Goal: Navigation & Orientation: Find specific page/section

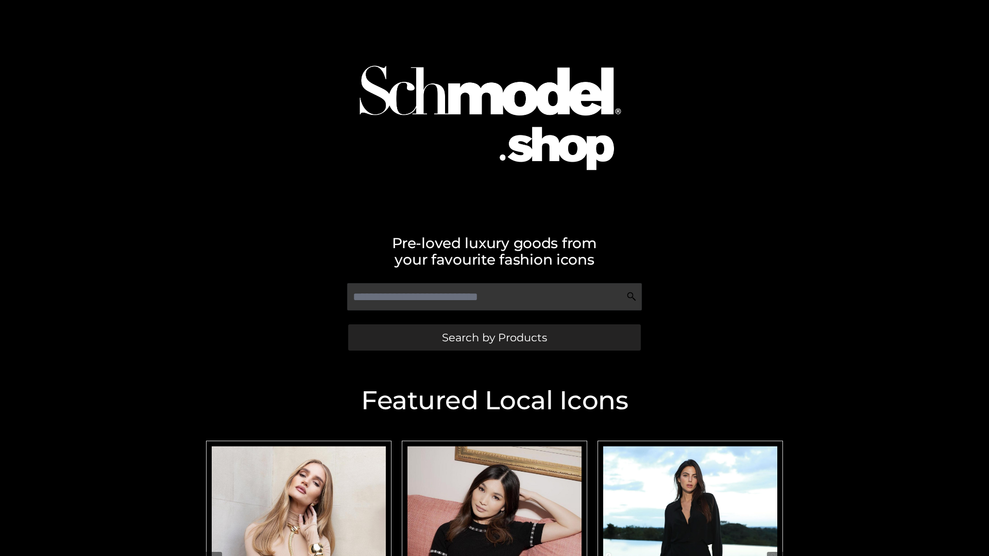
click at [494, 337] on span "Search by Products" at bounding box center [494, 337] width 105 height 11
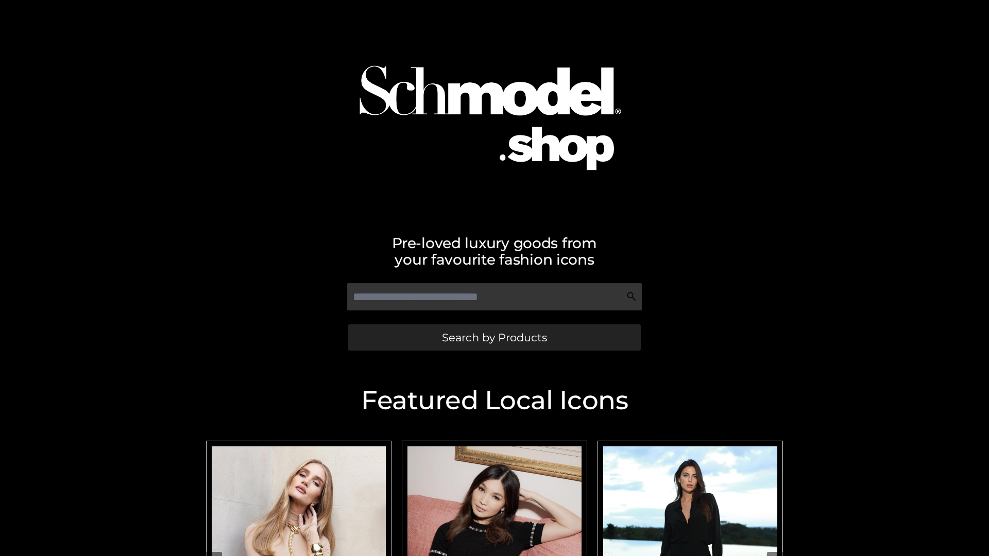
click at [494, 337] on span "Search by Products" at bounding box center [494, 337] width 105 height 11
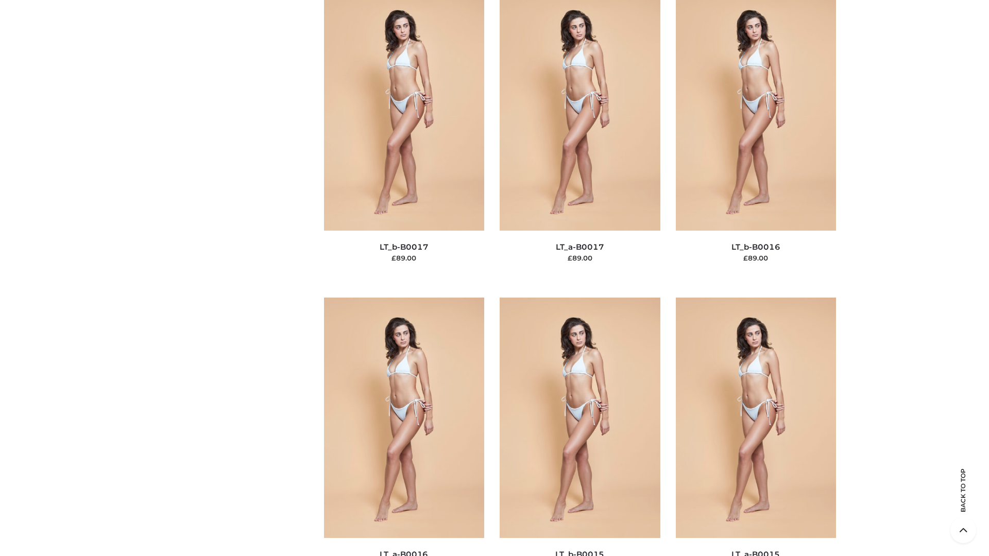
scroll to position [3385, 0]
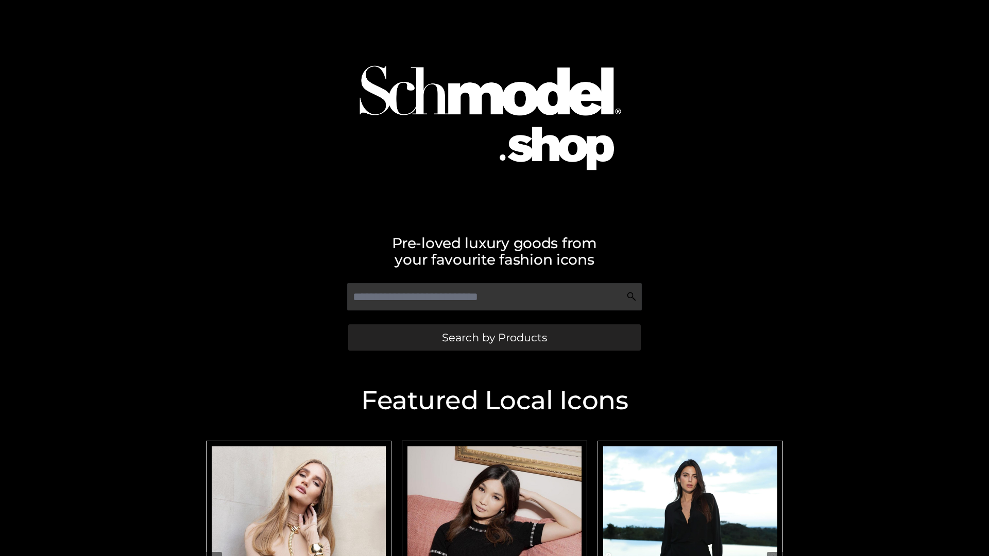
click at [494, 337] on span "Search by Products" at bounding box center [494, 337] width 105 height 11
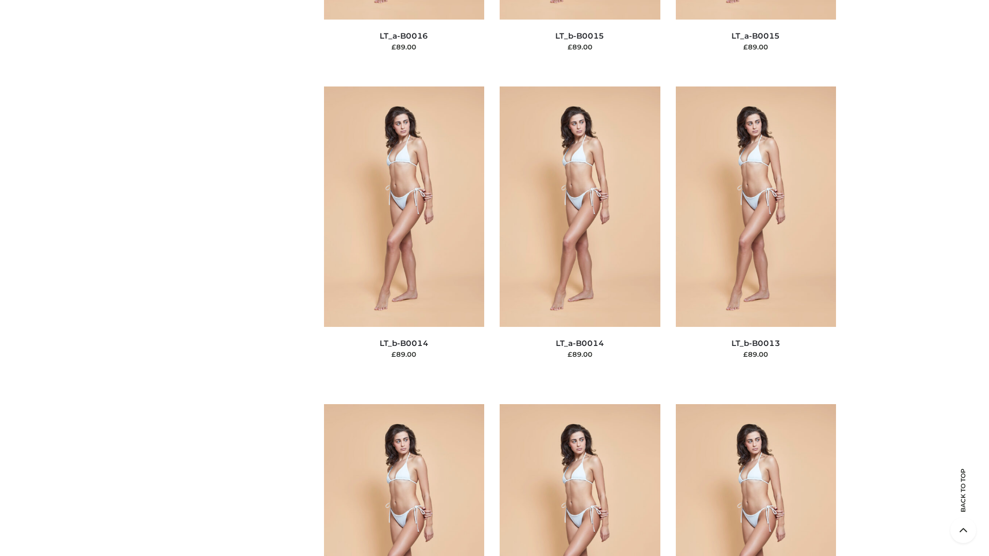
scroll to position [3663, 0]
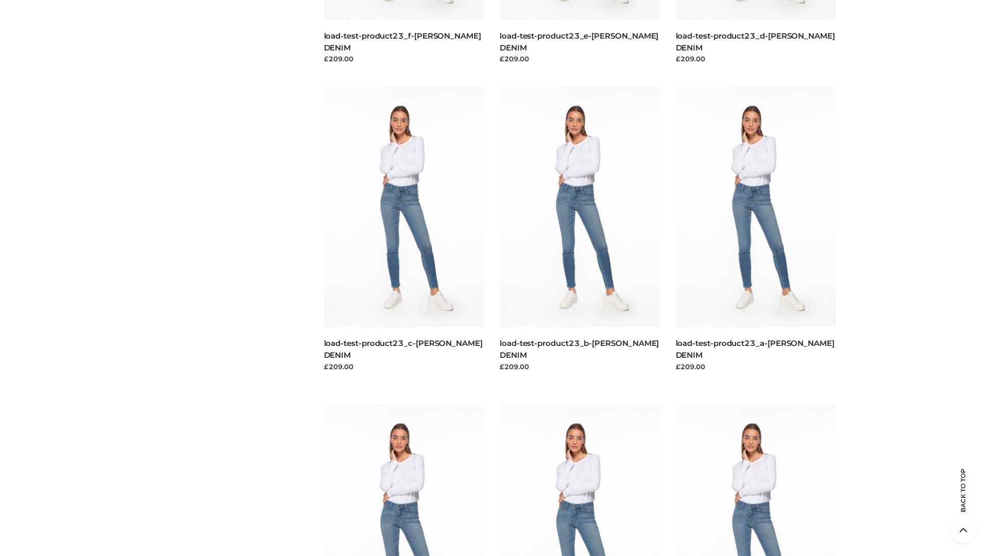
scroll to position [903, 0]
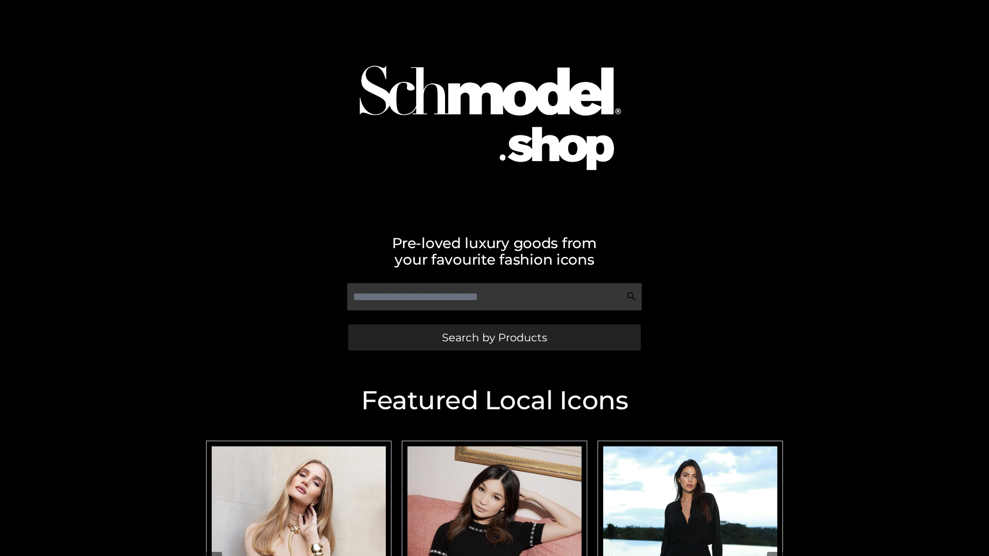
click at [494, 337] on span "Search by Products" at bounding box center [494, 337] width 105 height 11
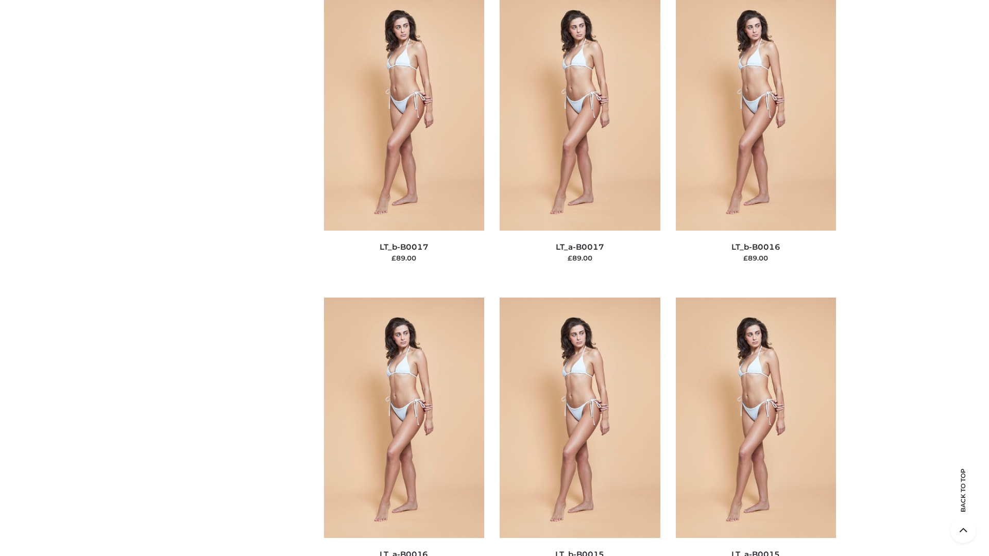
scroll to position [3385, 0]
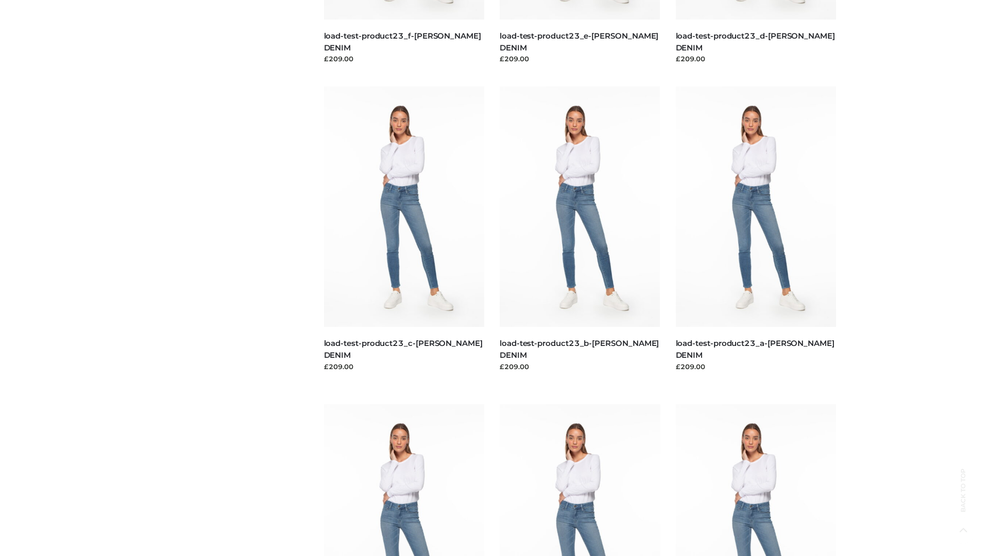
scroll to position [903, 0]
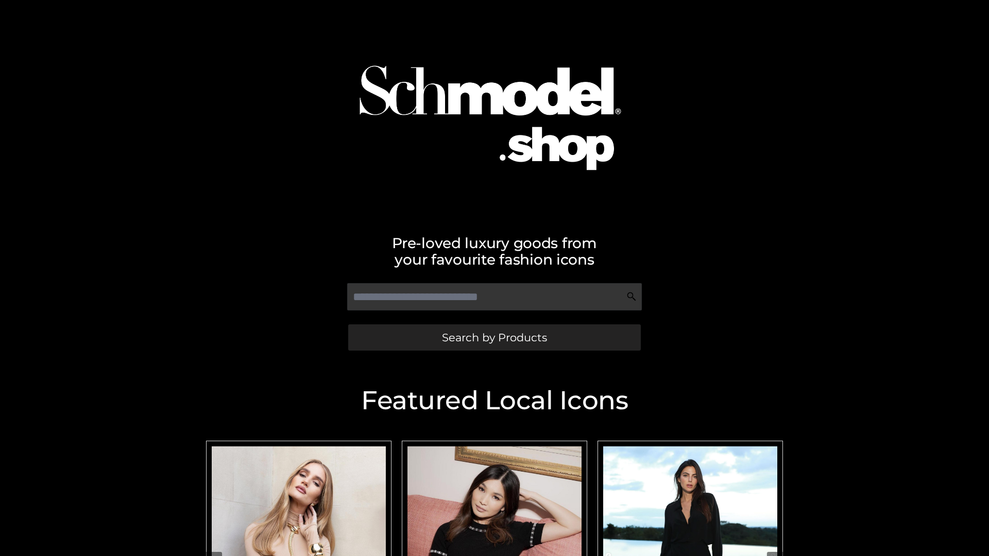
click at [494, 337] on span "Search by Products" at bounding box center [494, 337] width 105 height 11
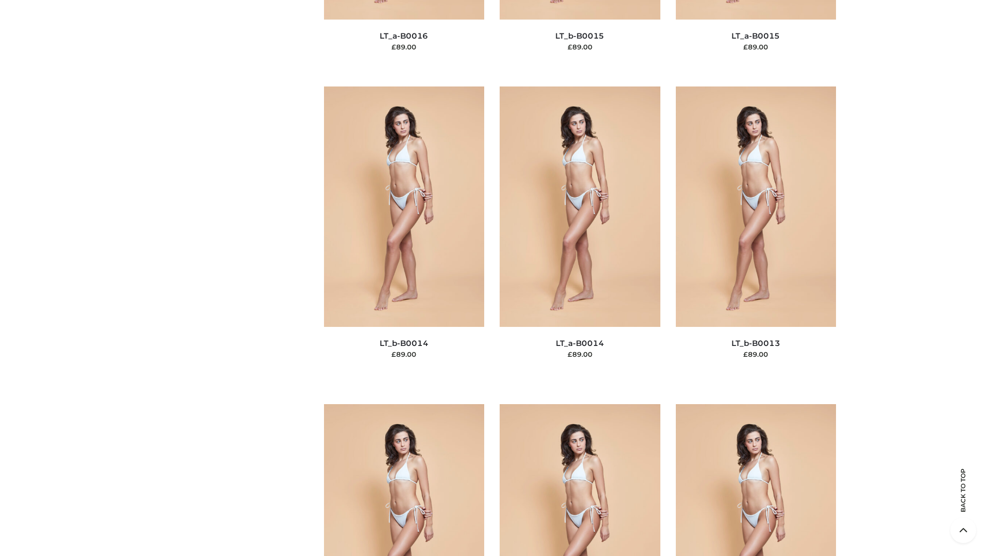
scroll to position [3663, 0]
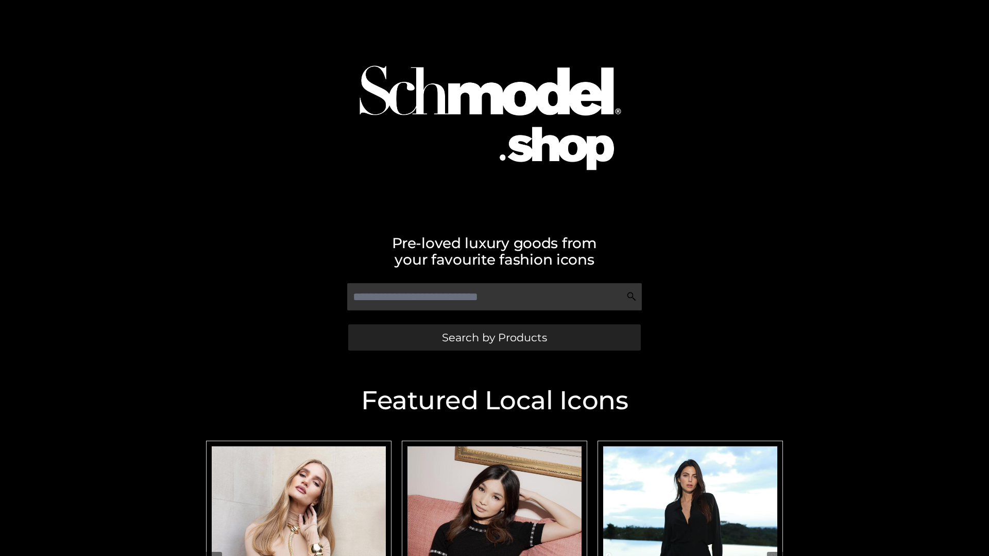
click at [494, 337] on span "Search by Products" at bounding box center [494, 337] width 105 height 11
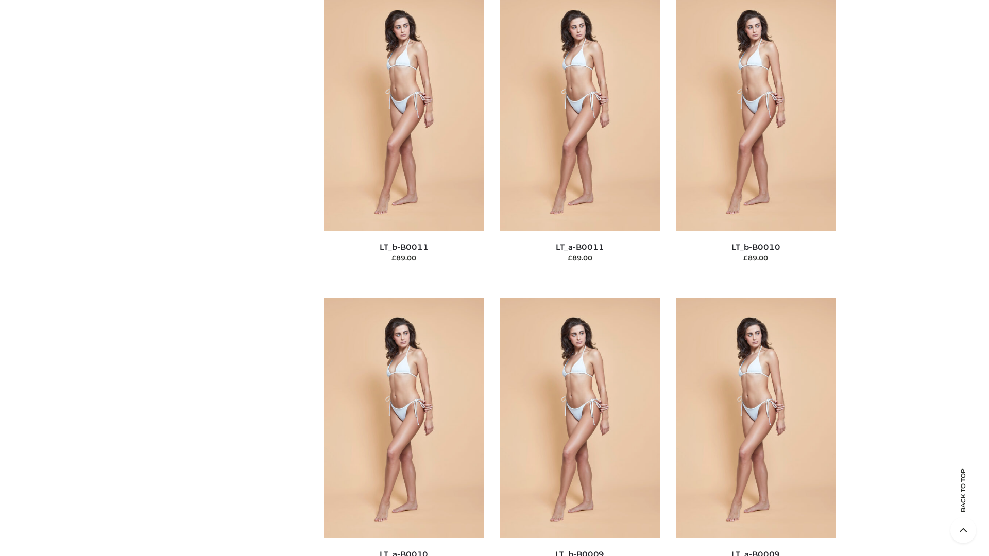
scroll to position [4626, 0]
